Goal: Transaction & Acquisition: Purchase product/service

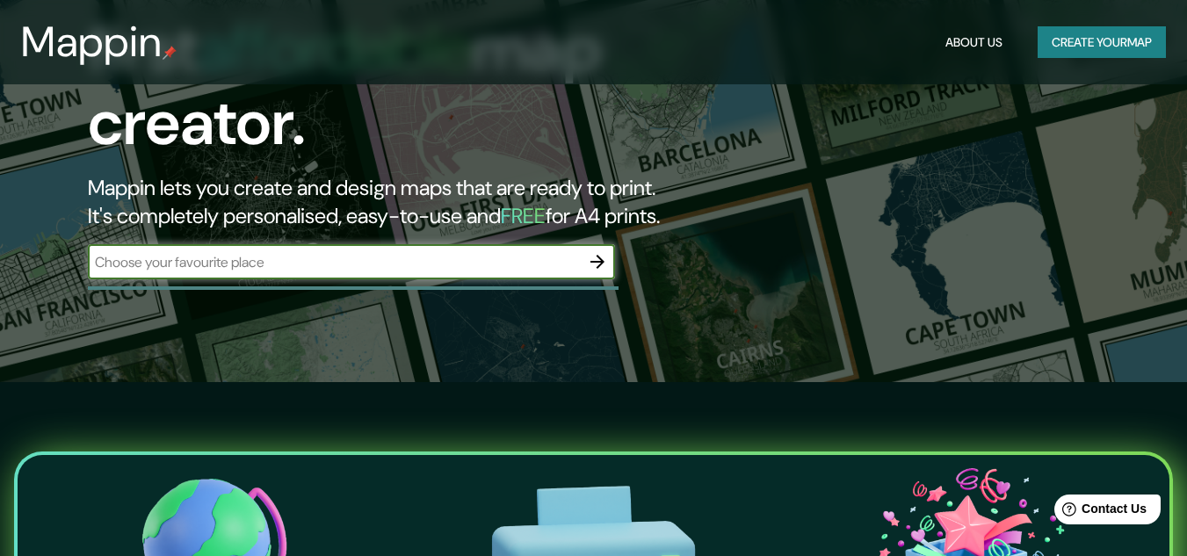
scroll to position [176, 0]
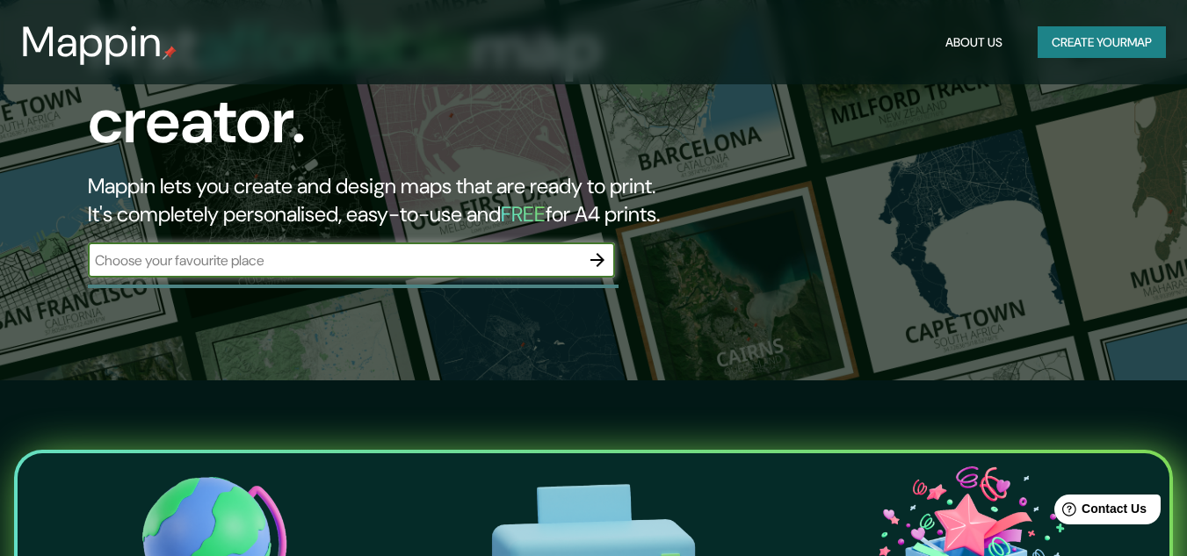
click at [347, 250] on input "text" at bounding box center [334, 260] width 492 height 20
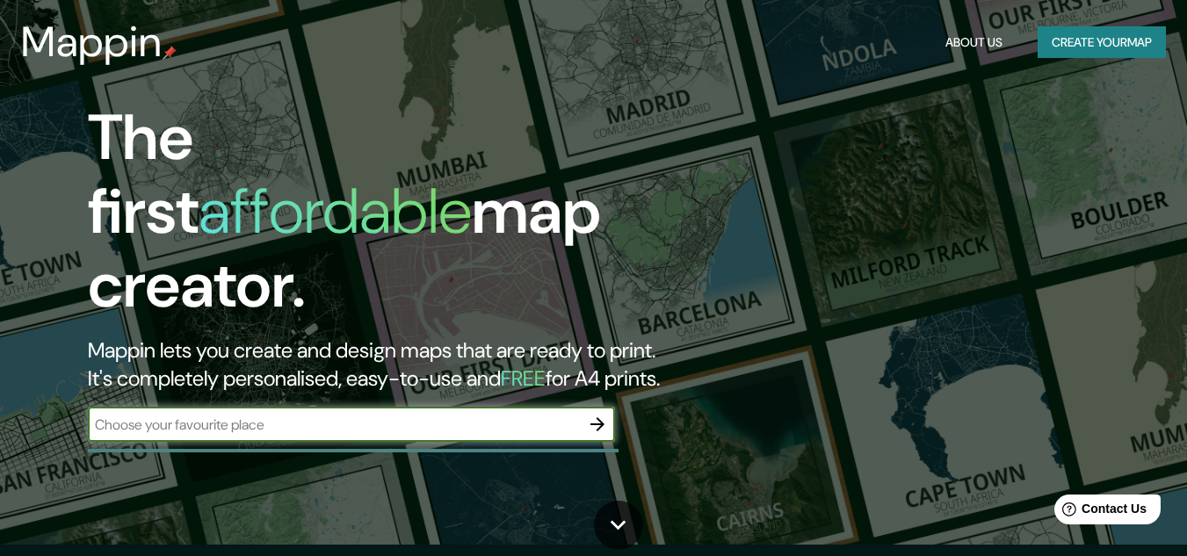
scroll to position [0, 0]
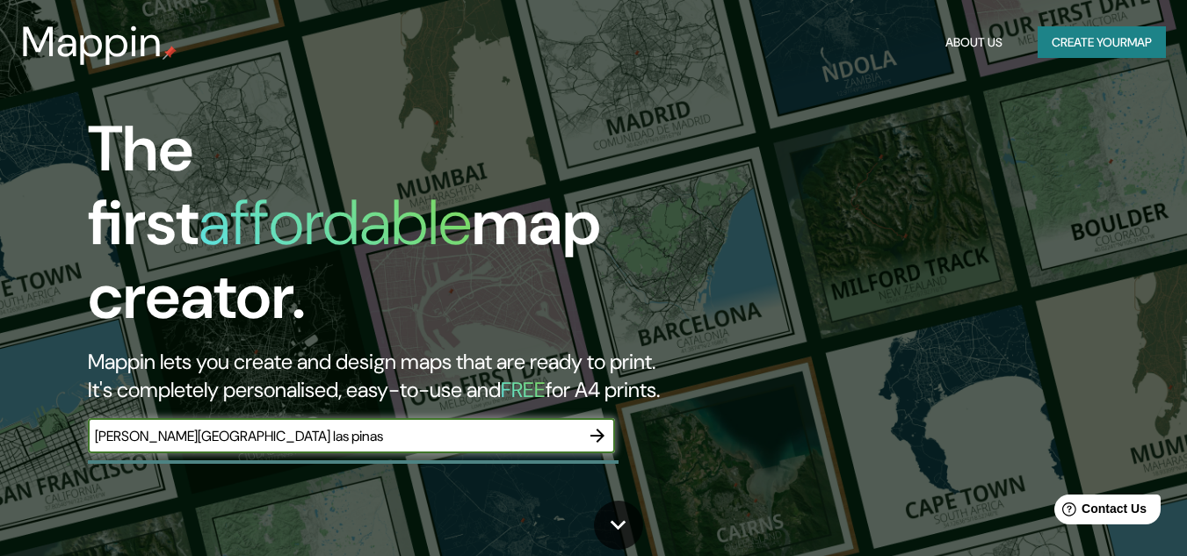
type input "[PERSON_NAME][GEOGRAPHIC_DATA] las pinas"
click at [596, 425] on icon "button" at bounding box center [597, 435] width 21 height 21
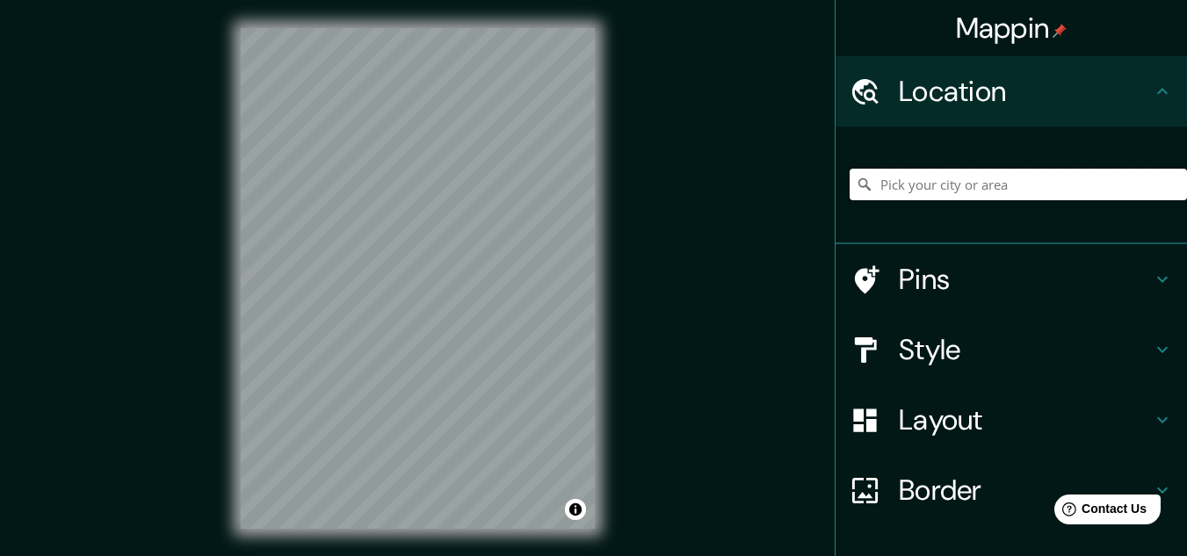
click at [954, 179] on input "Pick your city or area" at bounding box center [1018, 185] width 337 height 32
click at [1014, 190] on input "[PERSON_NAME], [GEOGRAPHIC_DATA], [GEOGRAPHIC_DATA]" at bounding box center [1018, 185] width 337 height 32
drag, startPoint x: 903, startPoint y: 179, endPoint x: 1046, endPoint y: 185, distance: 143.4
click at [1046, 185] on input "[PERSON_NAME], [GEOGRAPHIC_DATA], [GEOGRAPHIC_DATA]" at bounding box center [1018, 185] width 337 height 32
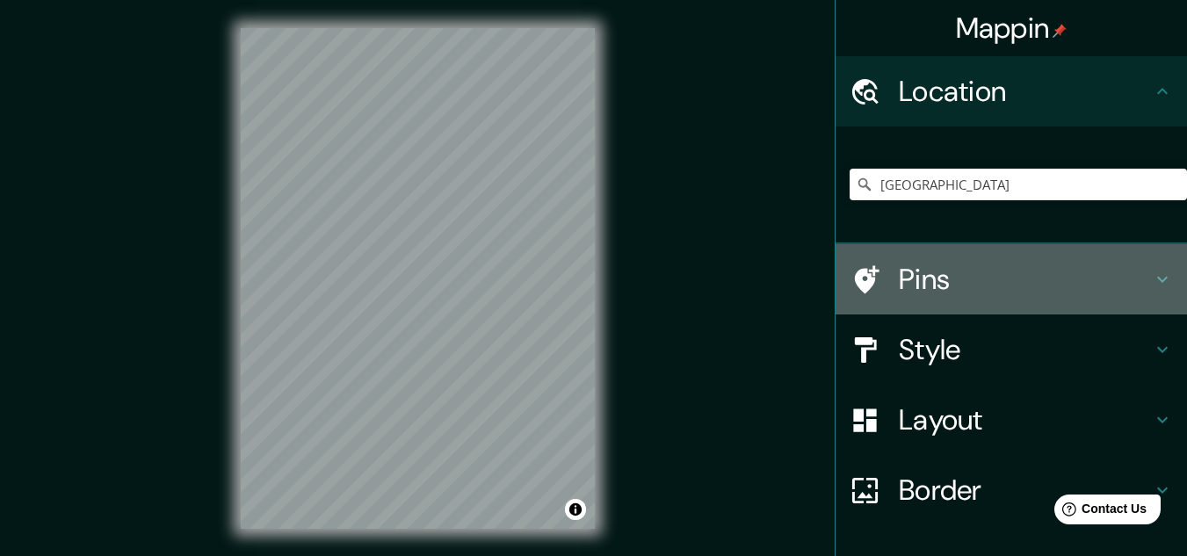
click at [1155, 273] on icon at bounding box center [1162, 279] width 21 height 21
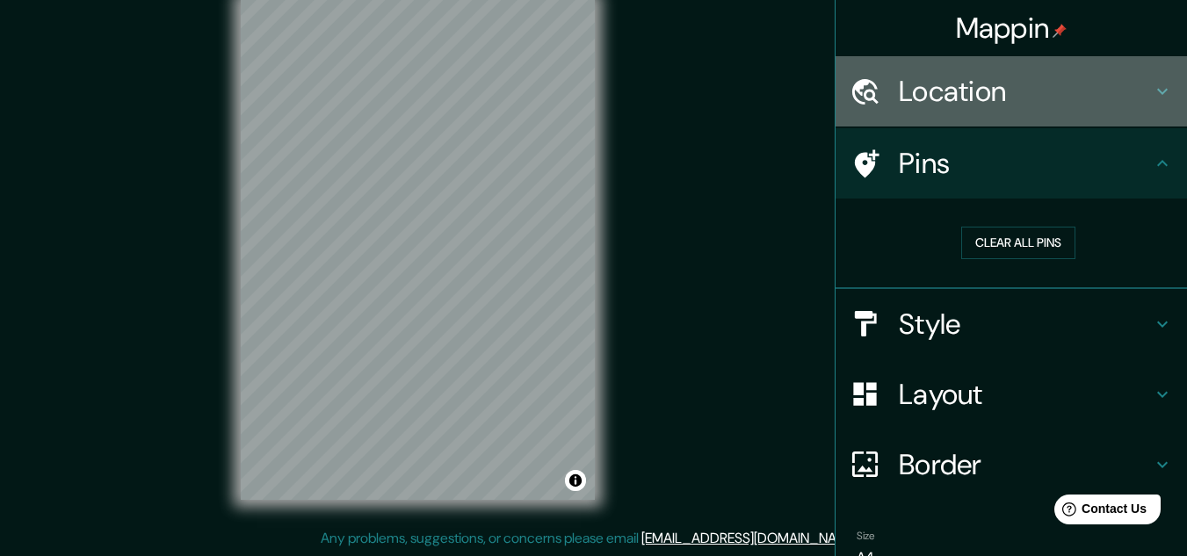
click at [1132, 95] on h4 "Location" at bounding box center [1025, 91] width 253 height 35
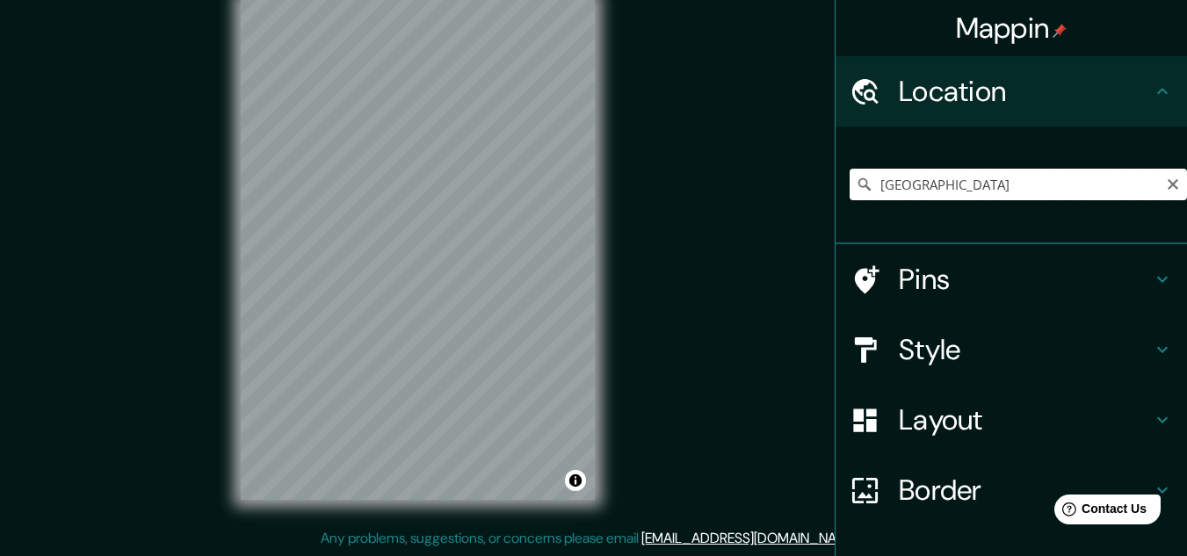
click at [1022, 182] on input "[GEOGRAPHIC_DATA]" at bounding box center [1018, 185] width 337 height 32
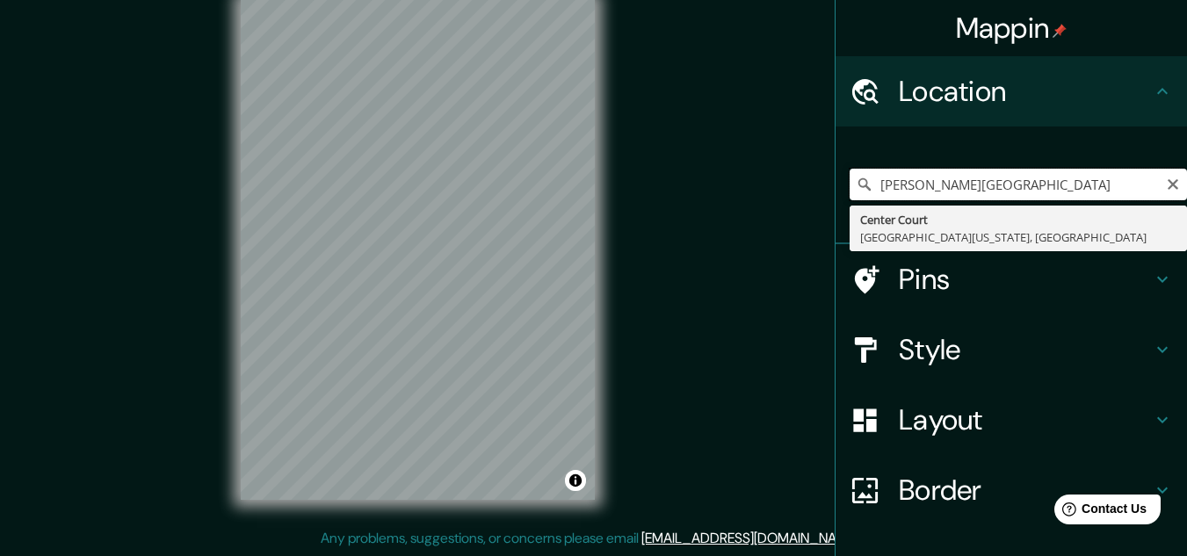
drag, startPoint x: 940, startPoint y: 185, endPoint x: 958, endPoint y: 238, distance: 55.6
click at [941, 185] on input "[PERSON_NAME][GEOGRAPHIC_DATA]" at bounding box center [1018, 185] width 337 height 32
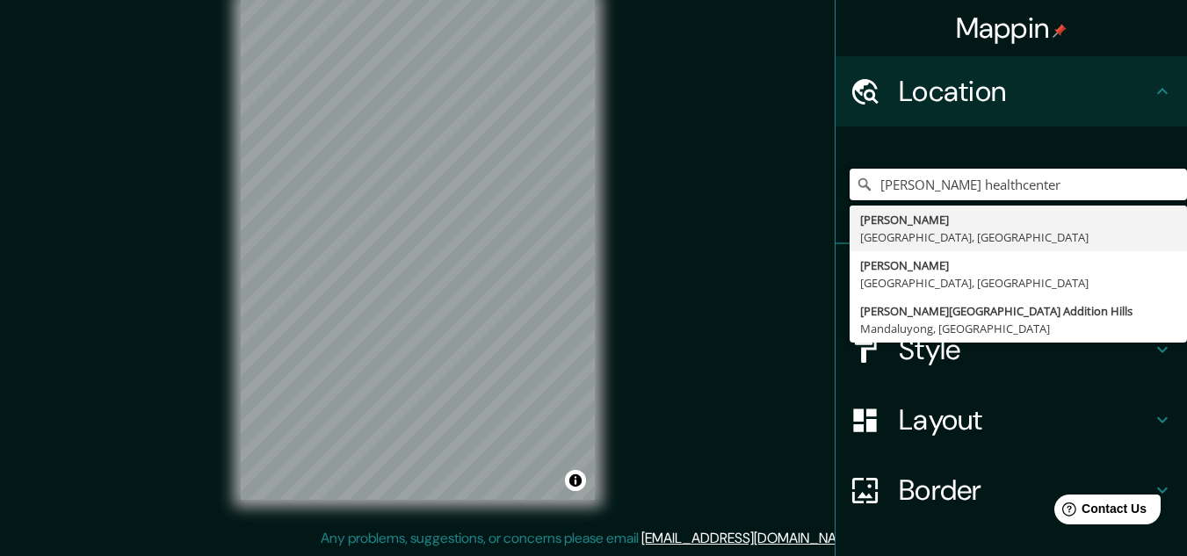
type input "[PERSON_NAME] healthcenter"
click at [943, 182] on input "[PERSON_NAME] healthcenter" at bounding box center [1018, 185] width 337 height 32
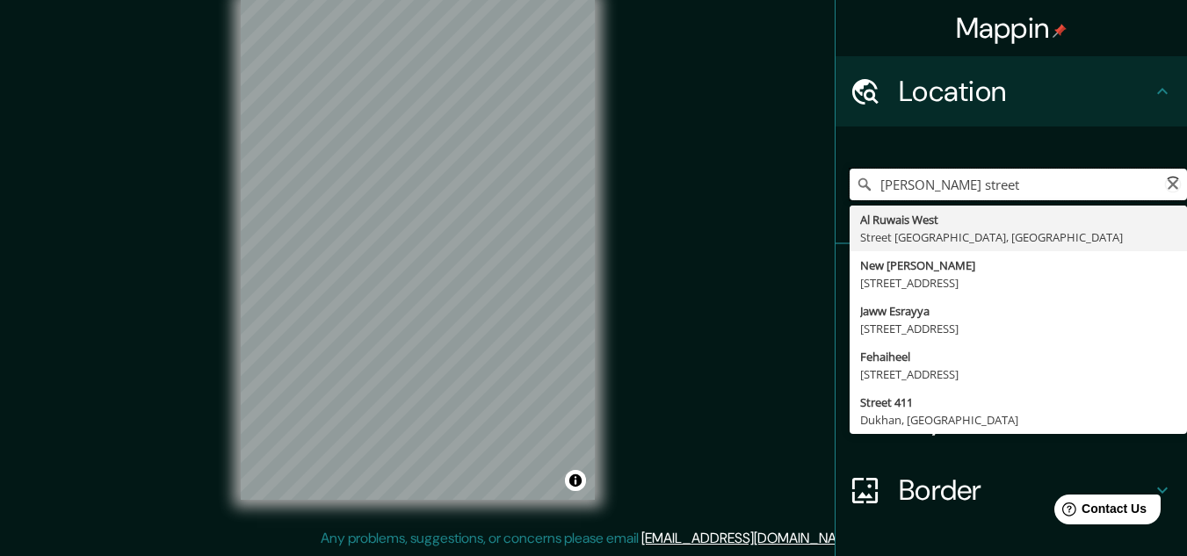
type input "[PERSON_NAME] street"
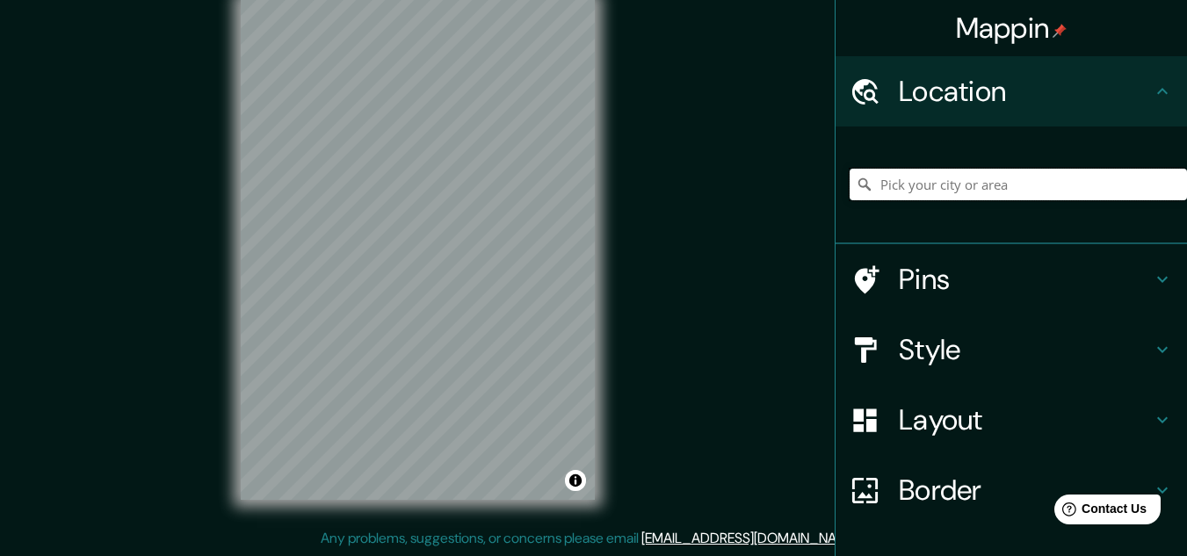
click at [920, 182] on input "Pick your city or area" at bounding box center [1018, 185] width 337 height 32
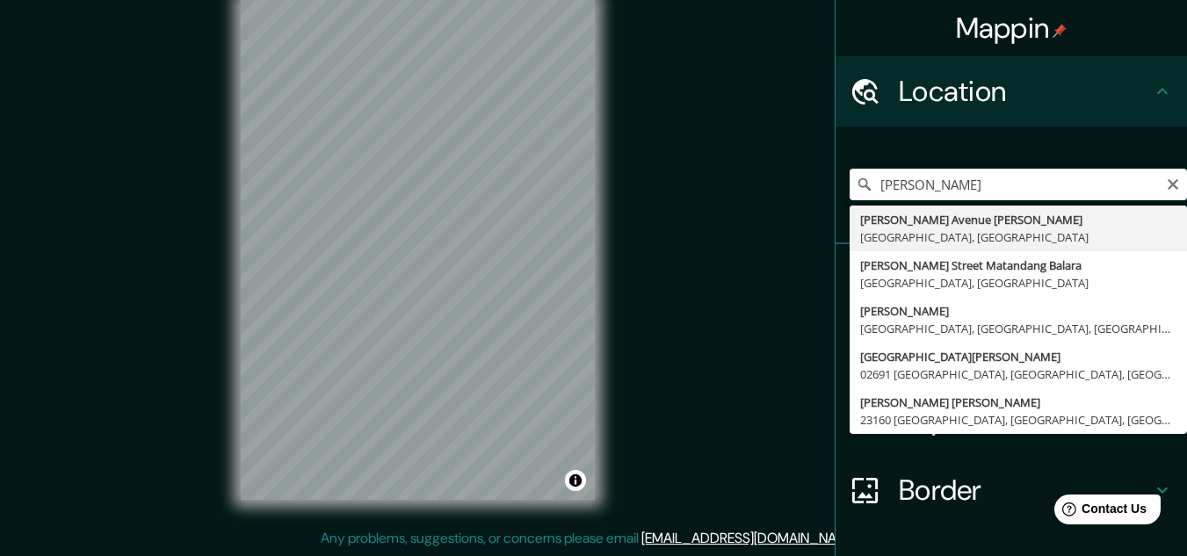
type input "[PERSON_NAME][GEOGRAPHIC_DATA][PERSON_NAME], [GEOGRAPHIC_DATA], [GEOGRAPHIC_DAT…"
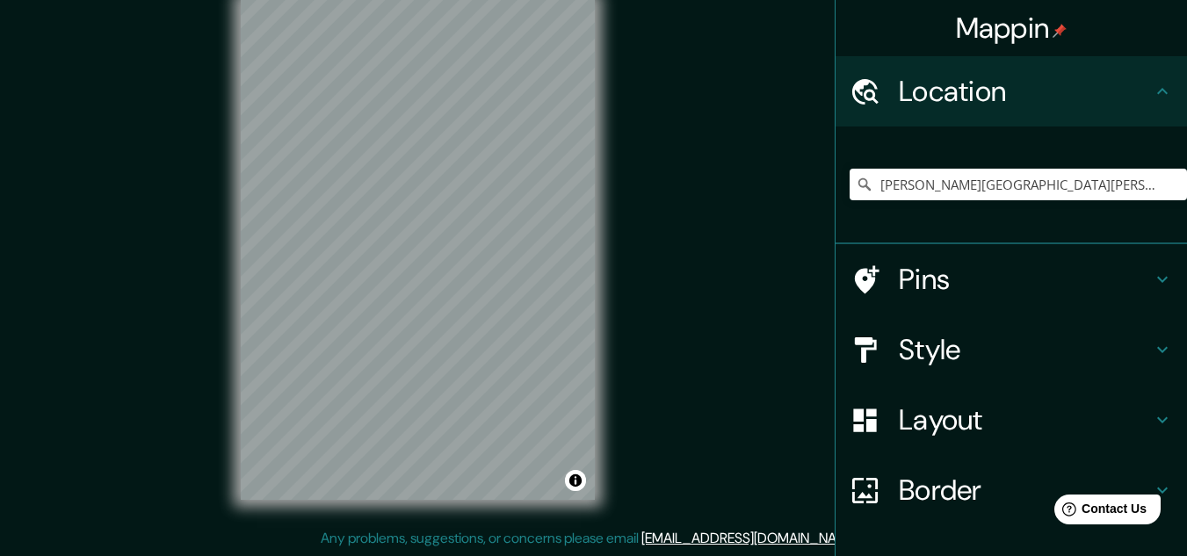
click at [932, 422] on h4 "Layout" at bounding box center [1025, 420] width 253 height 35
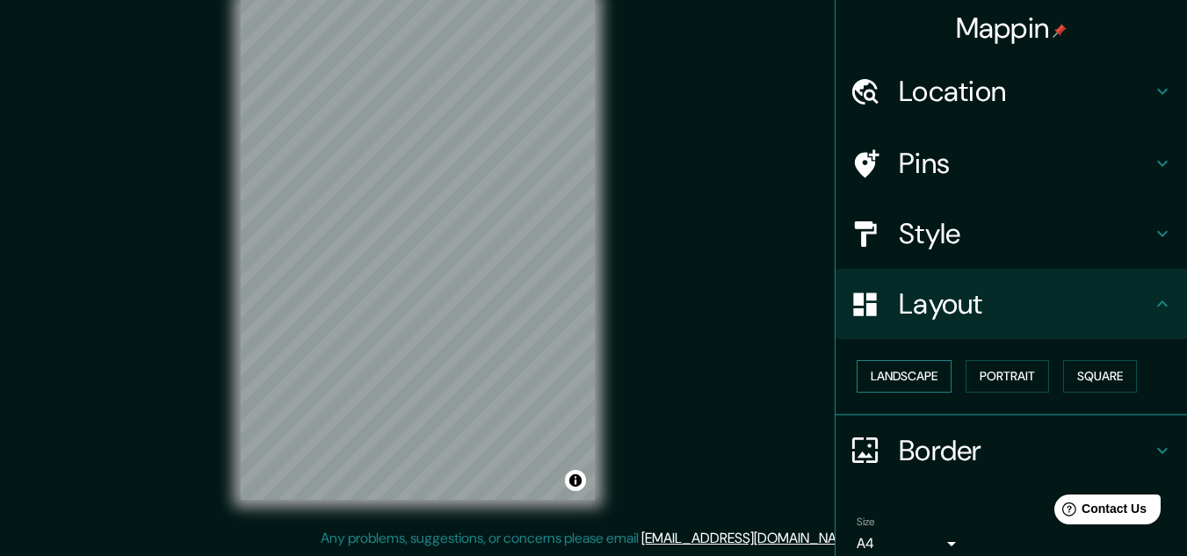
click at [905, 376] on button "Landscape" at bounding box center [904, 376] width 95 height 33
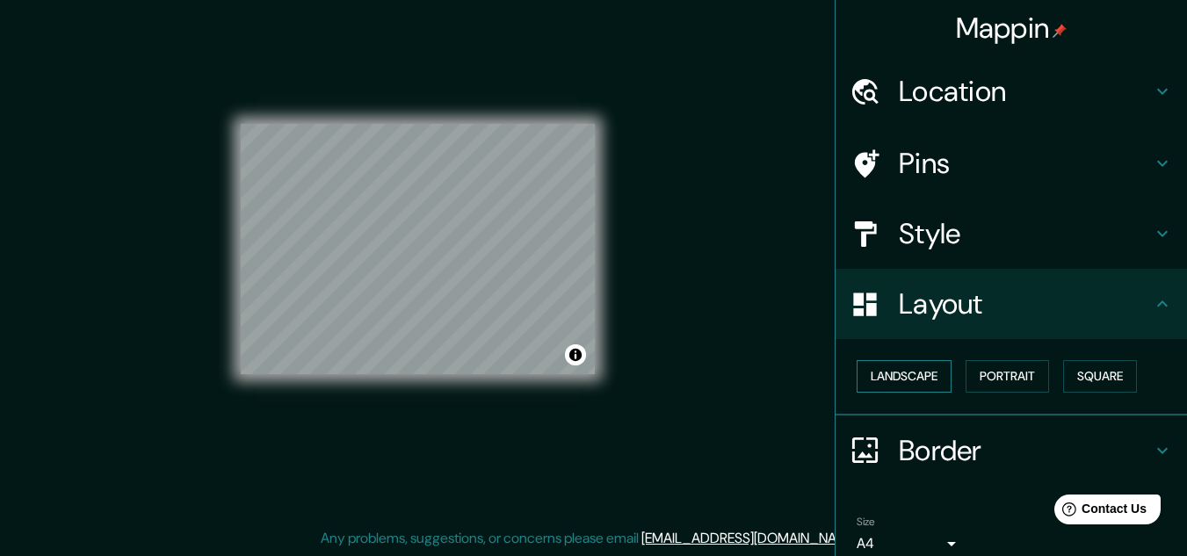
click at [904, 376] on button "Landscape" at bounding box center [904, 376] width 95 height 33
click at [990, 381] on button "Portrait" at bounding box center [1007, 376] width 83 height 33
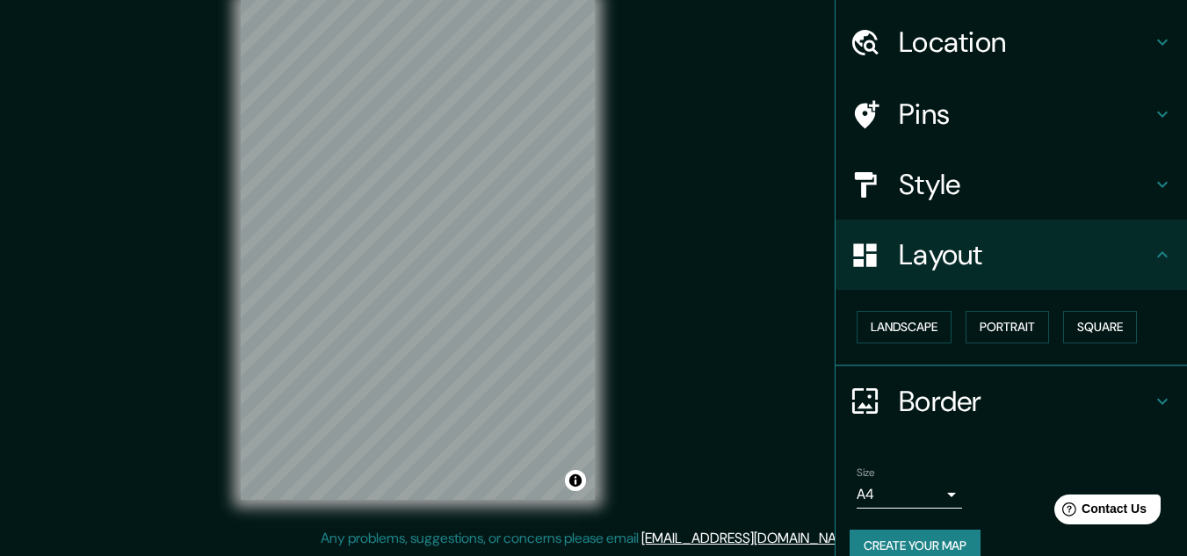
scroll to position [76, 0]
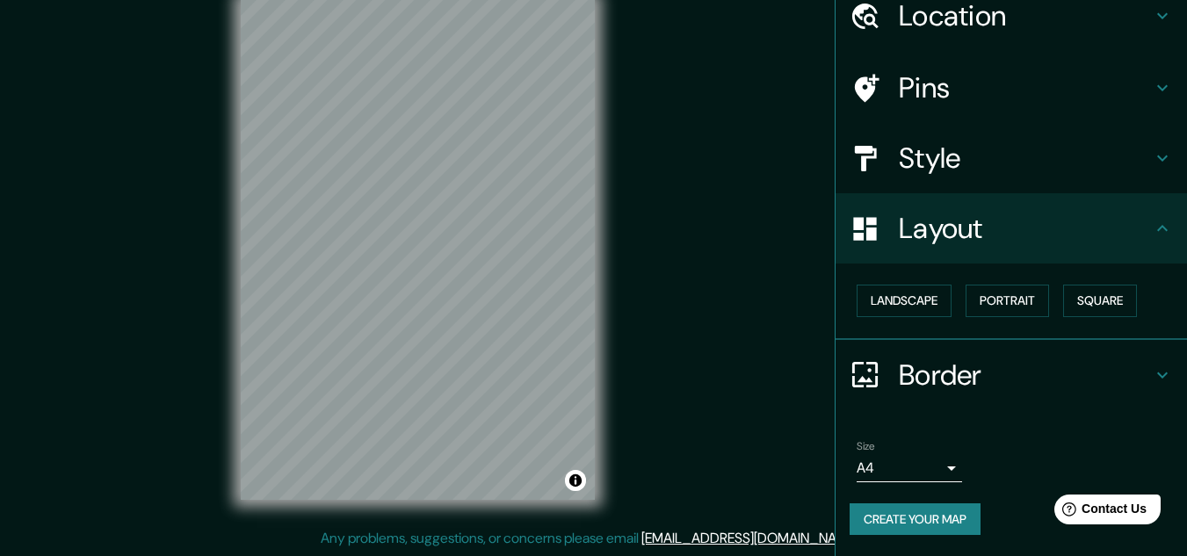
click at [993, 362] on h4 "Border" at bounding box center [1025, 375] width 253 height 35
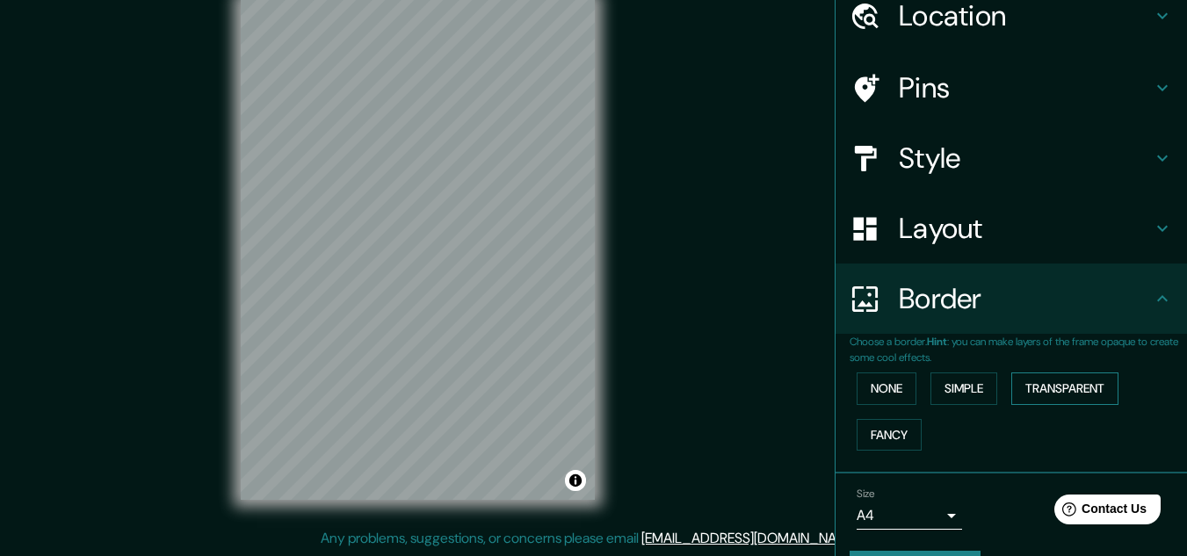
click at [1047, 391] on button "Transparent" at bounding box center [1065, 389] width 107 height 33
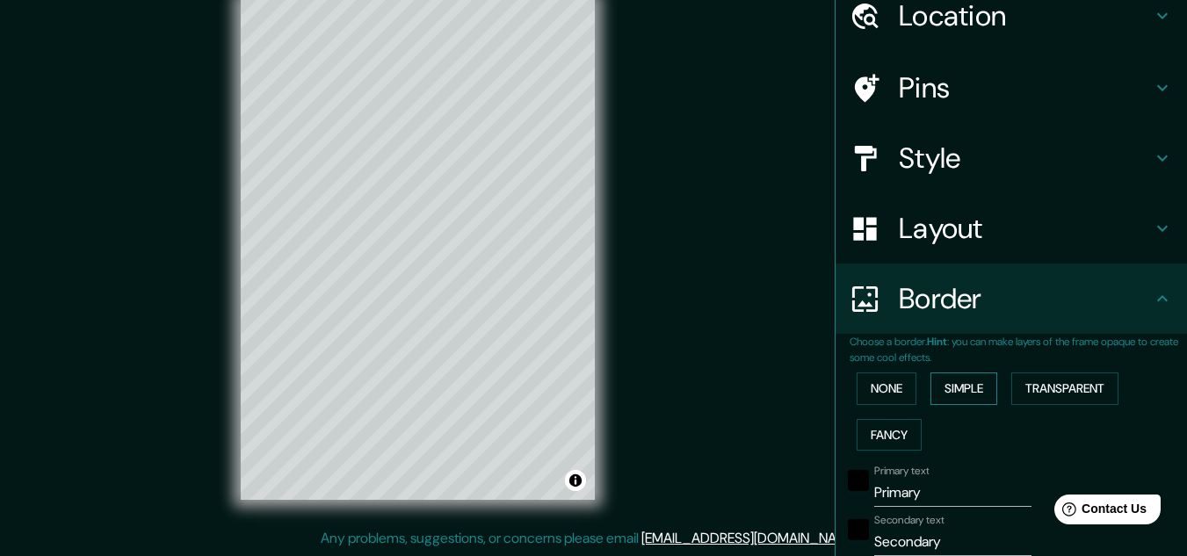
click at [971, 391] on button "Simple" at bounding box center [964, 389] width 67 height 33
click at [890, 439] on button "Fancy" at bounding box center [889, 435] width 65 height 33
click at [873, 381] on button "None" at bounding box center [887, 389] width 60 height 33
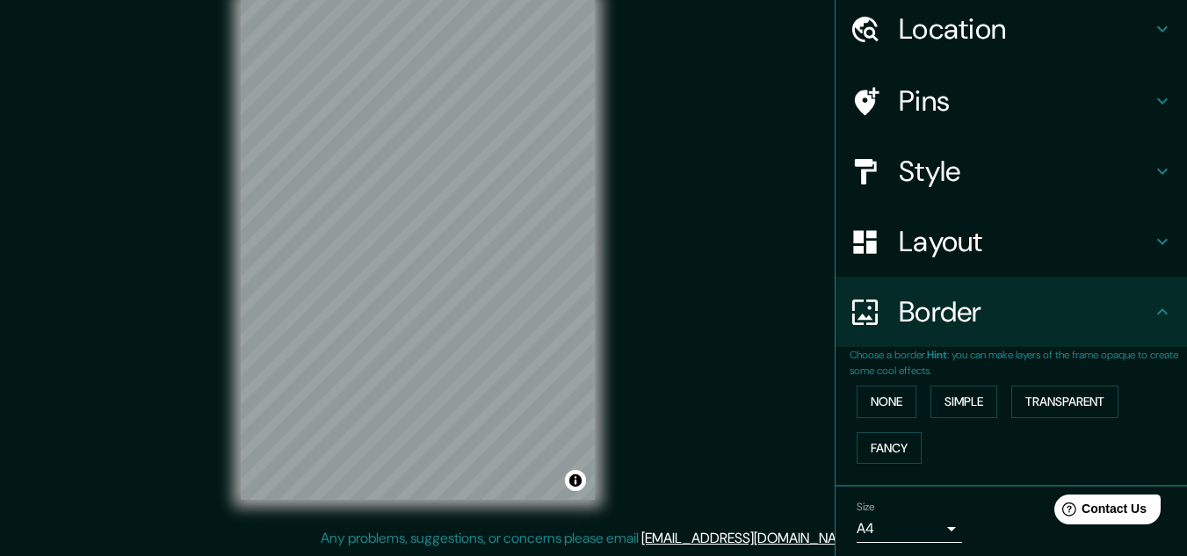
scroll to position [0, 0]
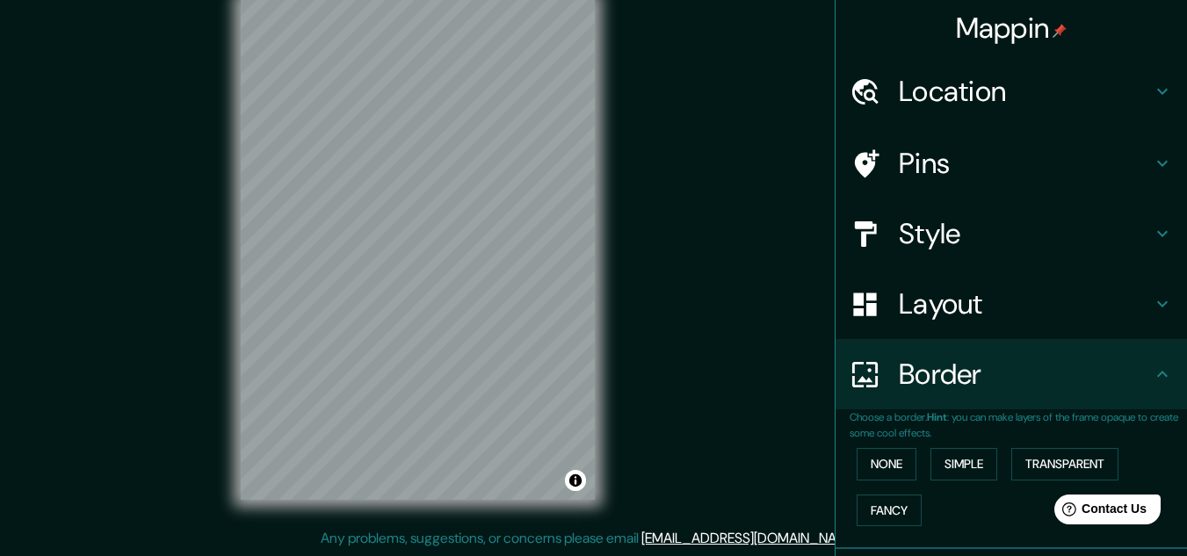
click at [925, 240] on h4 "Style" at bounding box center [1025, 233] width 253 height 35
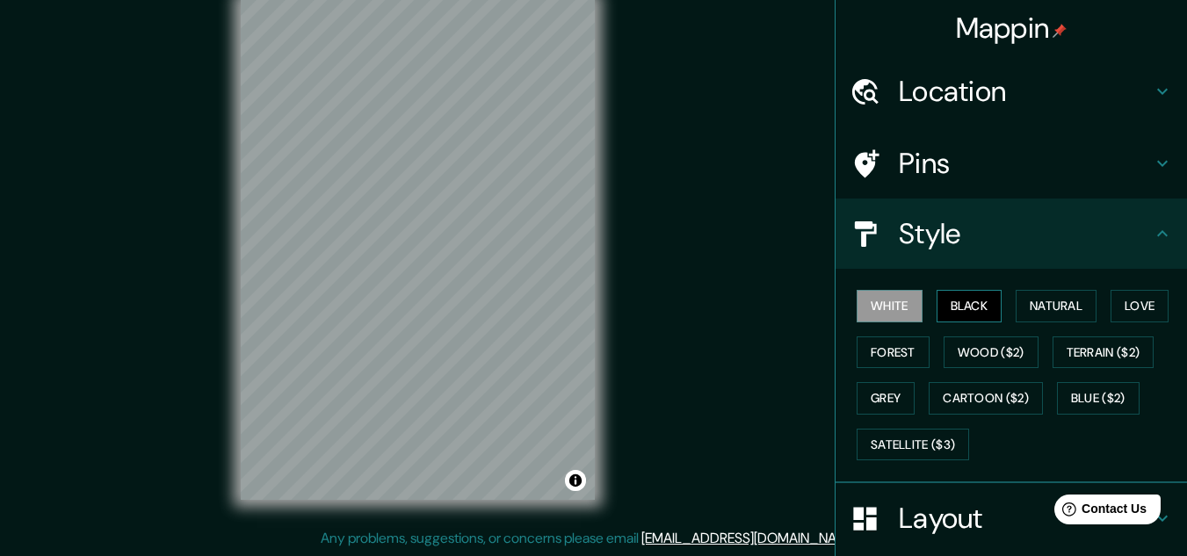
click at [983, 300] on button "Black" at bounding box center [970, 306] width 66 height 33
click at [900, 298] on button "White" at bounding box center [890, 306] width 66 height 33
click at [1056, 305] on button "Natural" at bounding box center [1056, 306] width 81 height 33
click at [961, 314] on button "Black" at bounding box center [970, 306] width 66 height 33
click at [892, 363] on button "Forest" at bounding box center [893, 353] width 73 height 33
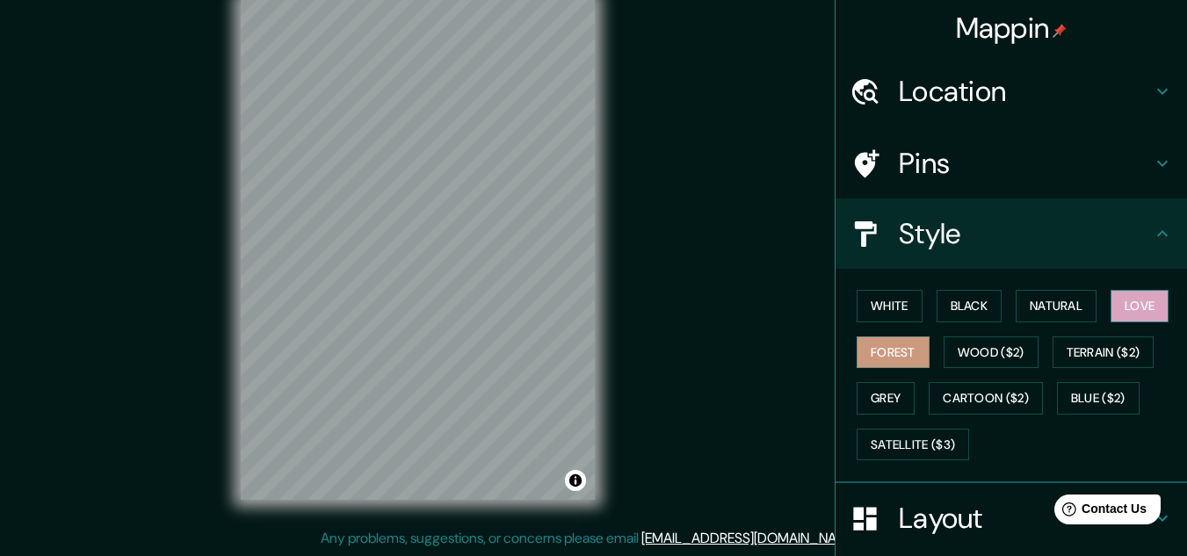
click at [1125, 308] on button "Love" at bounding box center [1140, 306] width 58 height 33
click at [893, 395] on button "Grey" at bounding box center [886, 398] width 58 height 33
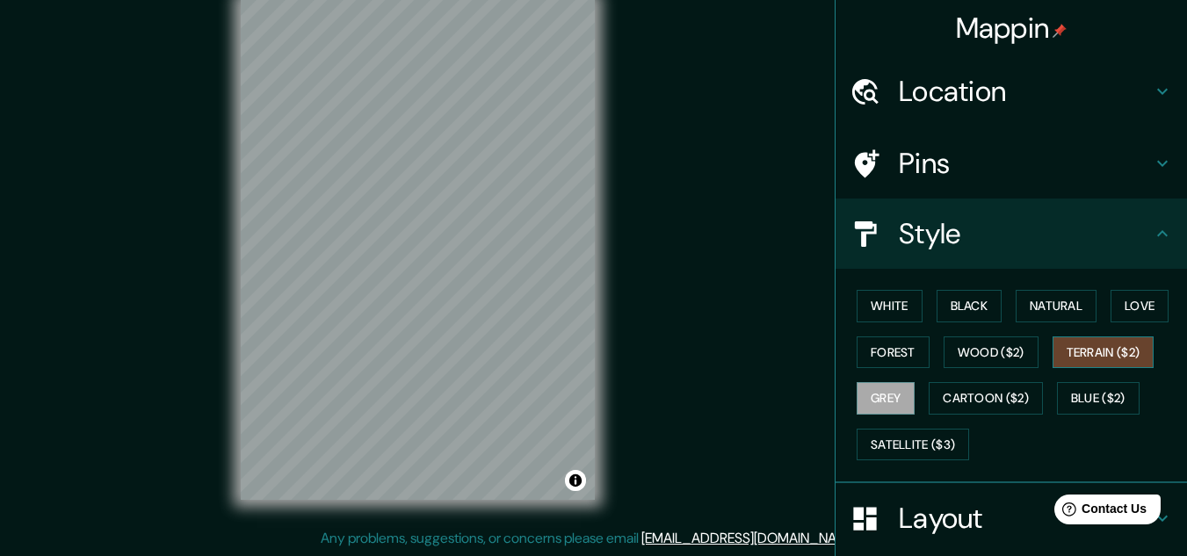
click at [1077, 354] on button "Terrain ($2)" at bounding box center [1104, 353] width 102 height 33
click at [922, 437] on button "Satellite ($3)" at bounding box center [913, 445] width 112 height 33
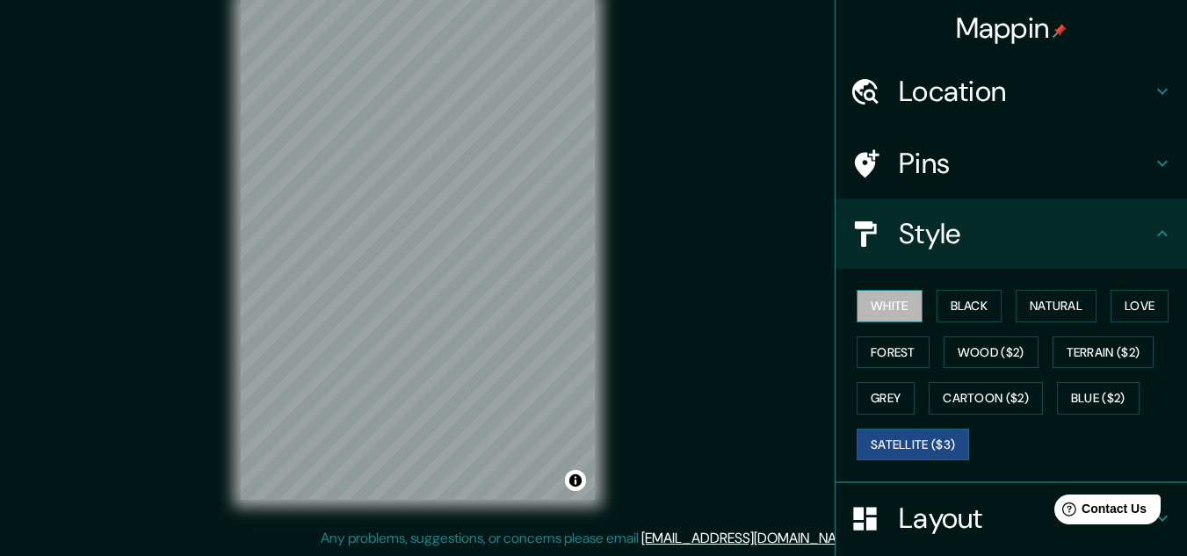
click at [898, 308] on button "White" at bounding box center [890, 306] width 66 height 33
click at [999, 155] on h4 "Pins" at bounding box center [1025, 163] width 253 height 35
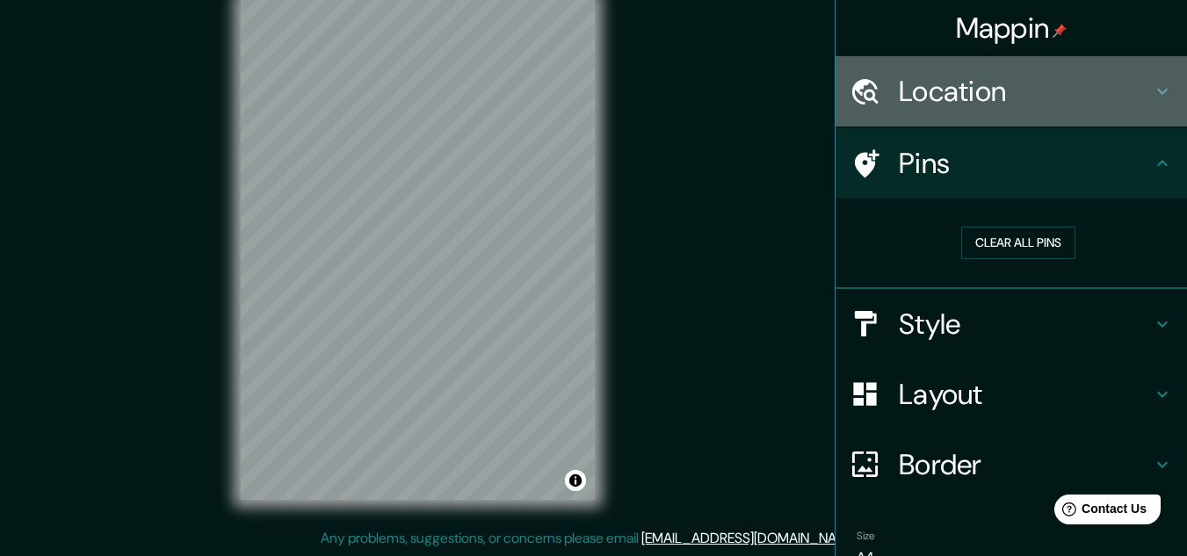
click at [1000, 101] on h4 "Location" at bounding box center [1025, 91] width 253 height 35
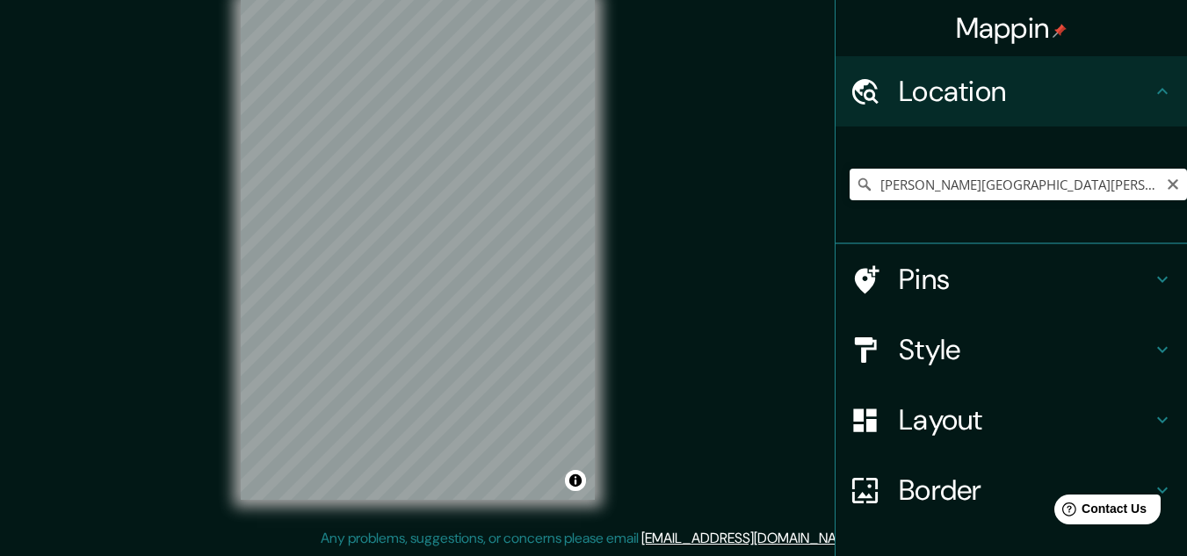
scroll to position [116, 0]
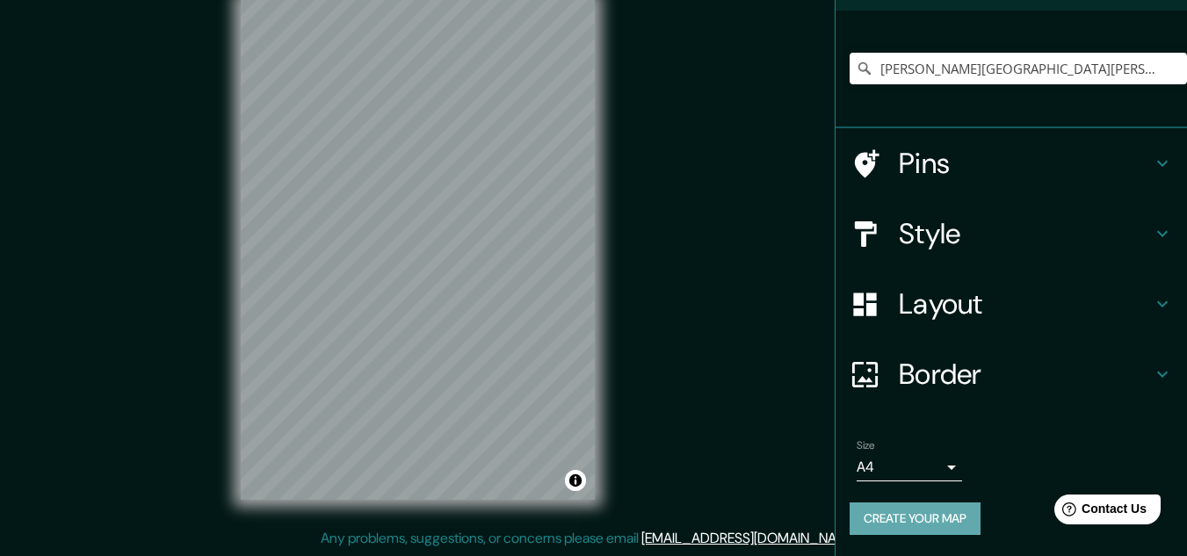
click at [941, 511] on button "Create your map" at bounding box center [915, 519] width 131 height 33
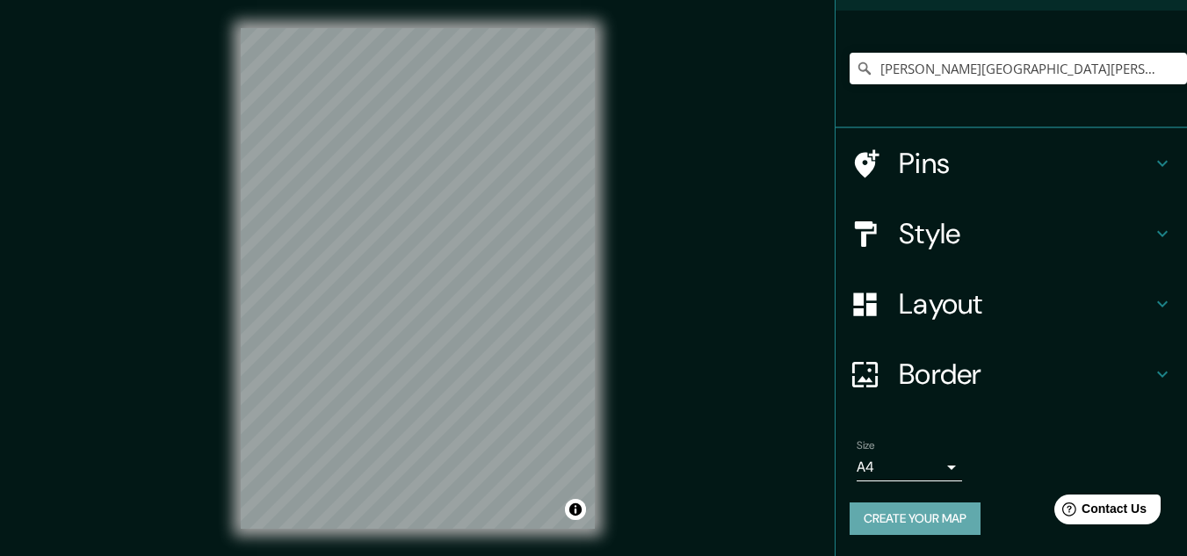
click at [943, 504] on button "Create your map" at bounding box center [915, 519] width 131 height 33
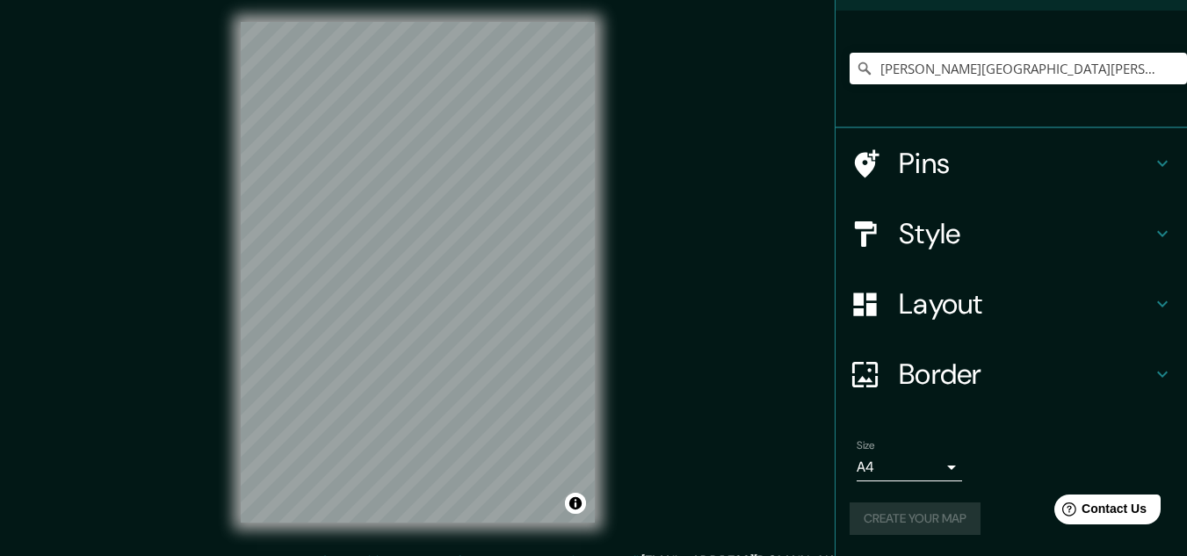
scroll to position [0, 0]
